Goal: Information Seeking & Learning: Learn about a topic

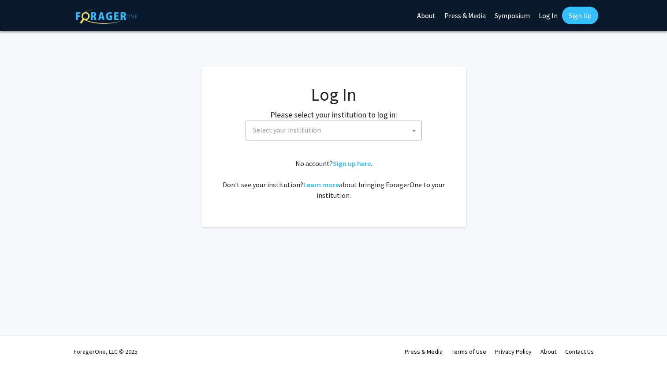
select select
click at [383, 135] on span "Select your institution" at bounding box center [336, 130] width 172 height 18
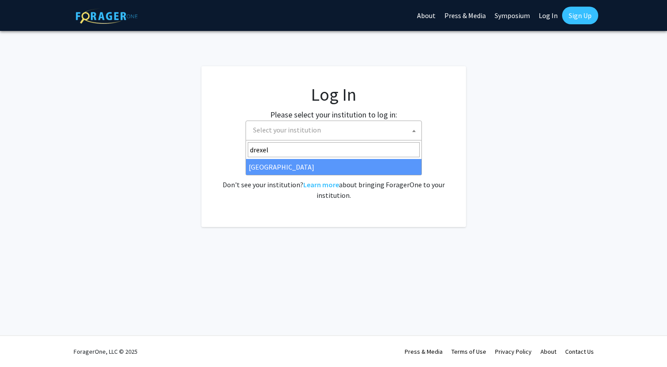
type input "drexel"
select select "6"
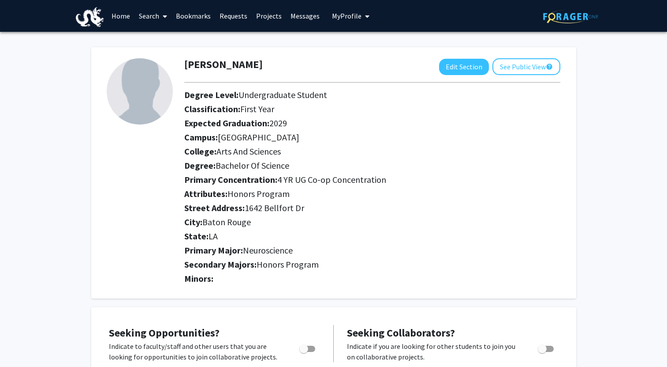
click at [259, 15] on link "Projects" at bounding box center [269, 15] width 34 height 31
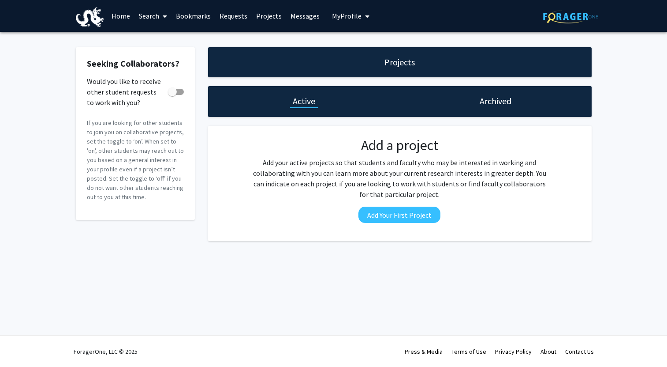
click at [122, 27] on link "Home" at bounding box center [120, 15] width 27 height 31
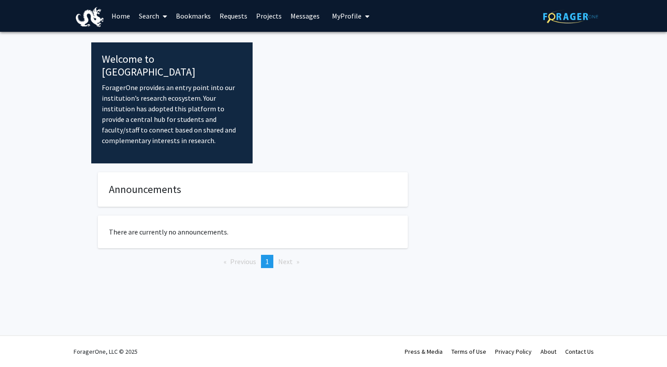
click at [164, 19] on icon at bounding box center [165, 16] width 4 height 7
click at [169, 38] on span "Faculty/Staff" at bounding box center [167, 41] width 65 height 18
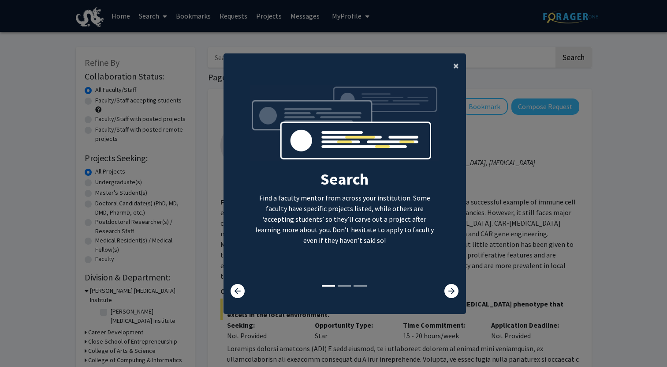
click at [451, 64] on button "×" at bounding box center [456, 65] width 20 height 25
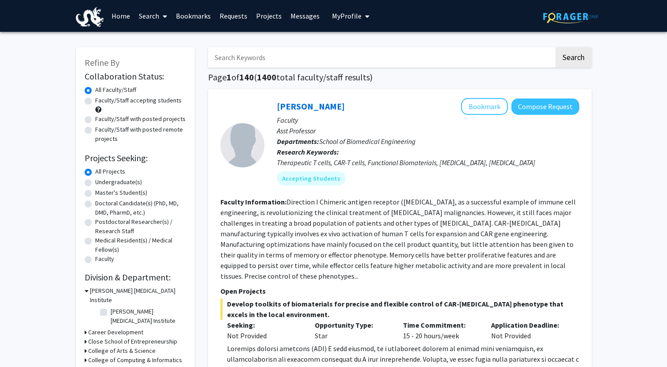
click at [110, 184] on label "Undergraduate(s)" at bounding box center [118, 181] width 47 height 9
click at [101, 183] on input "Undergraduate(s)" at bounding box center [98, 180] width 6 height 6
radio input "true"
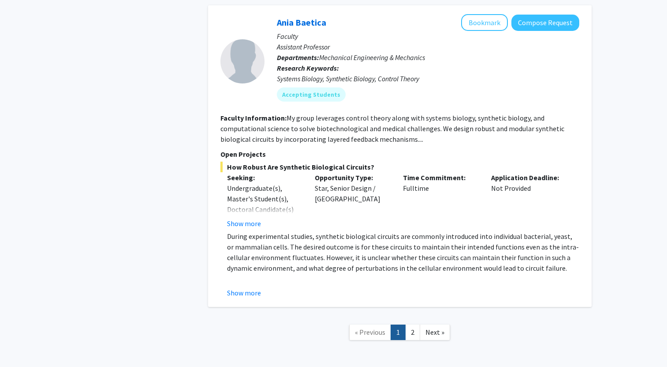
scroll to position [3876, 0]
click at [411, 325] on link "2" at bounding box center [412, 332] width 15 height 15
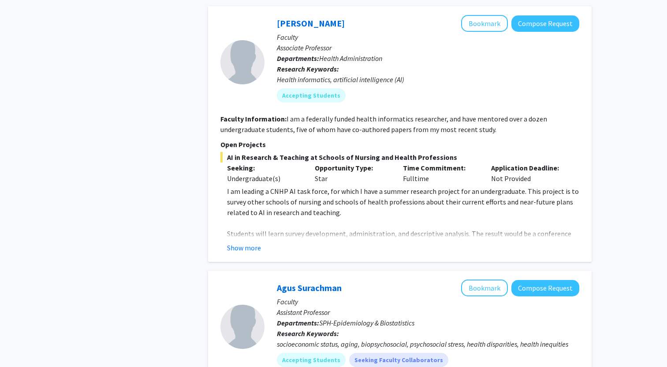
scroll to position [1007, 0]
